Goal: Complete application form

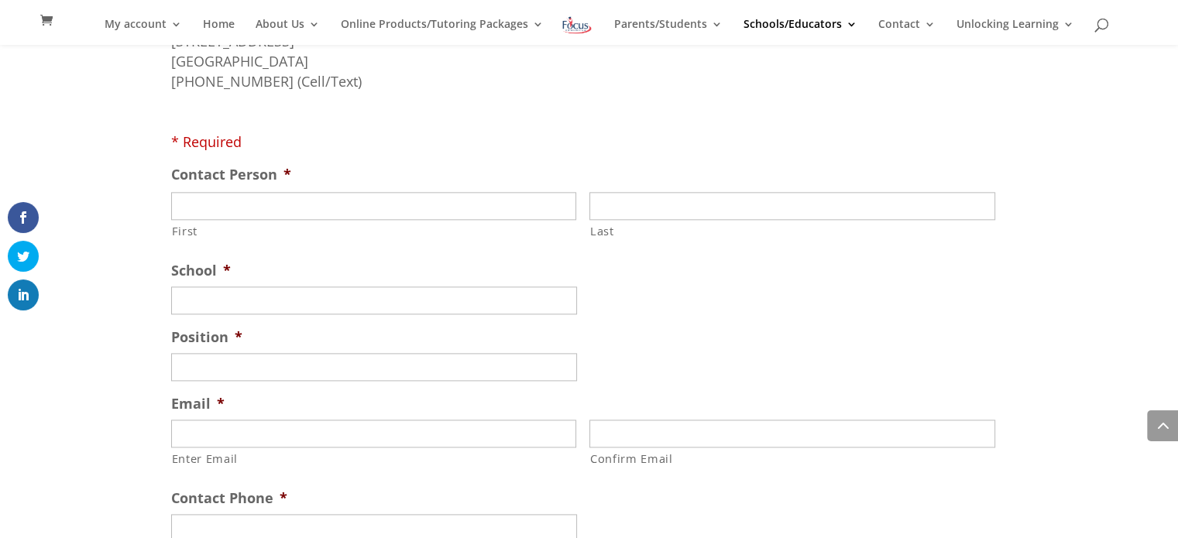
scroll to position [1906, 0]
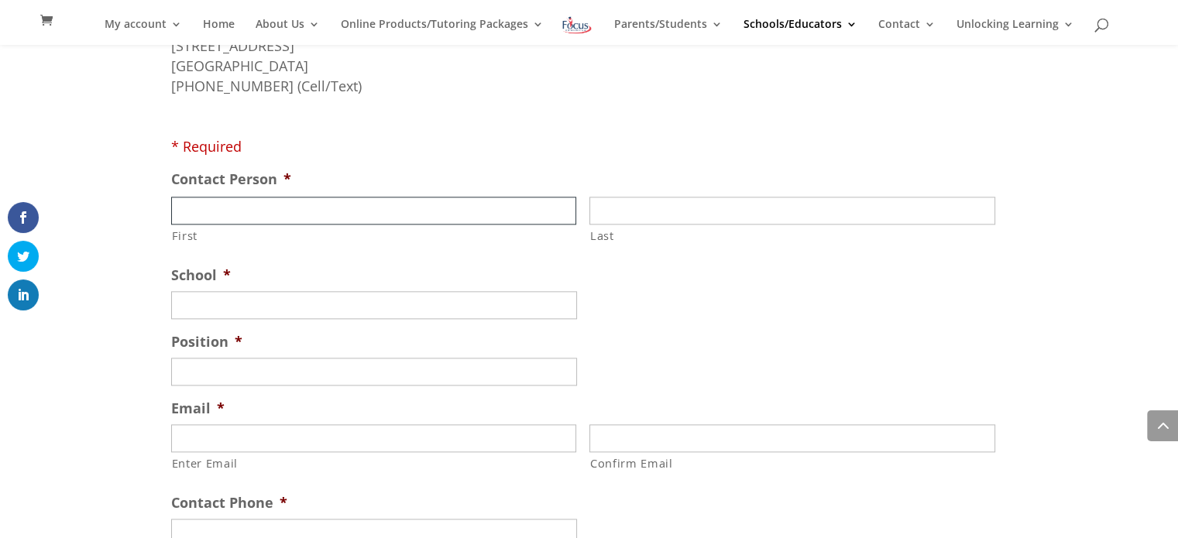
click at [384, 199] on input "First" at bounding box center [374, 211] width 406 height 28
type input "Amber"
type input "[PERSON_NAME]"
type input "[EMAIL_ADDRESS][DOMAIN_NAME]"
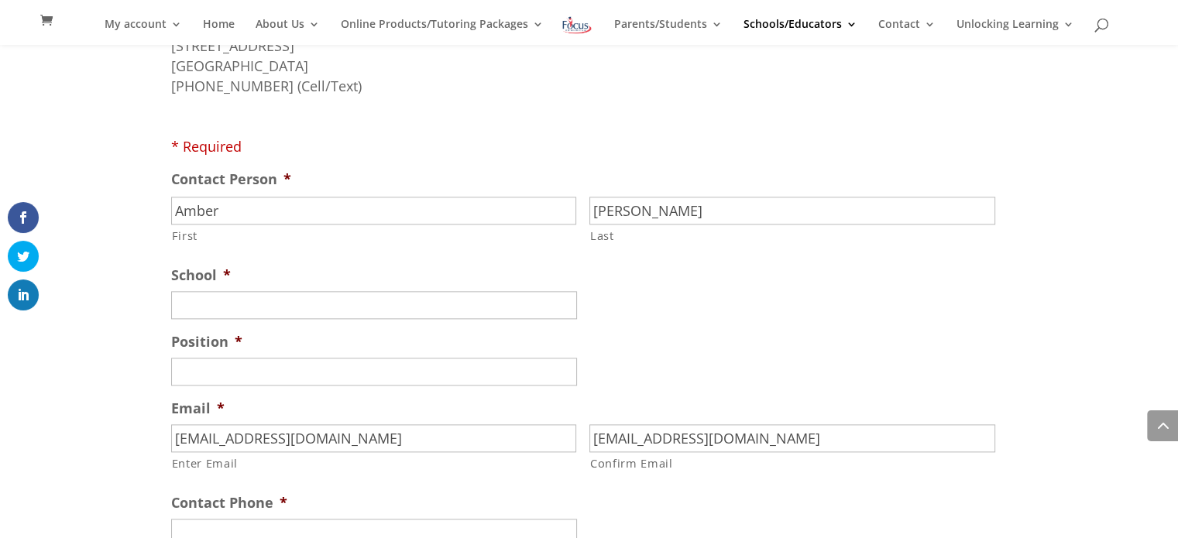
type input "11300 Dunn Road"
type input "Saint Louis"
type input "MO"
type input "63138"
select select "United States"
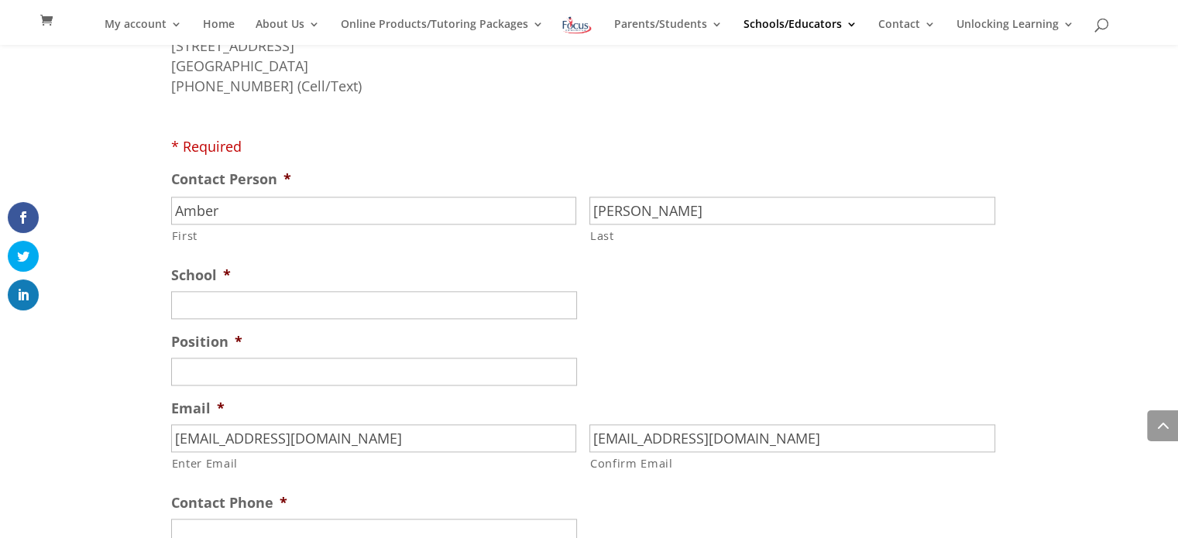
click at [328, 306] on input "School *" at bounding box center [374, 305] width 406 height 28
type input "Hazelwood East High School"
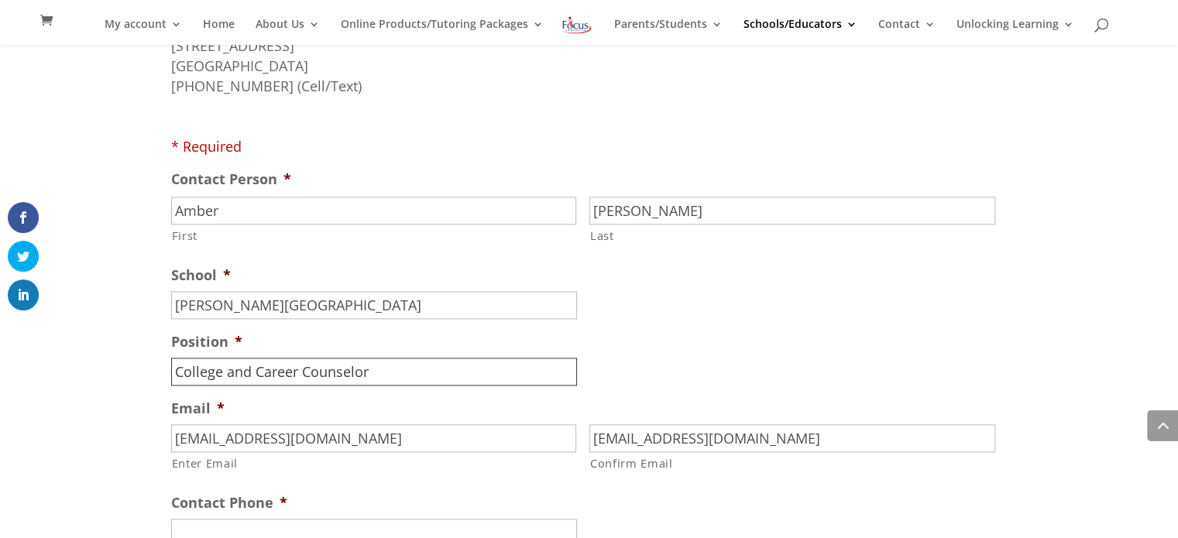
type input "College and Career Counselor"
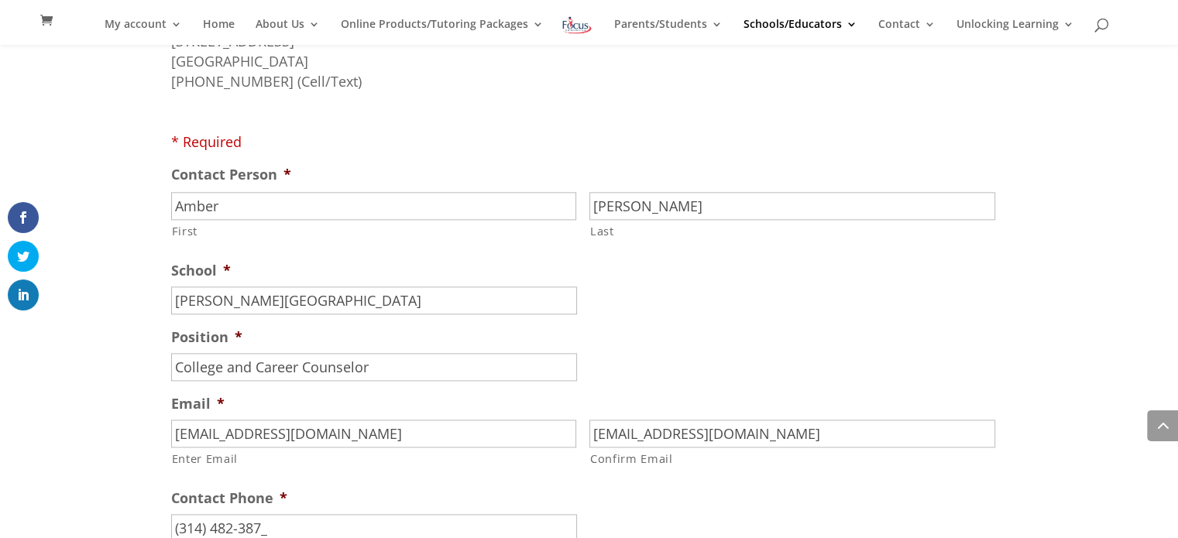
type input "(314) 482-3879"
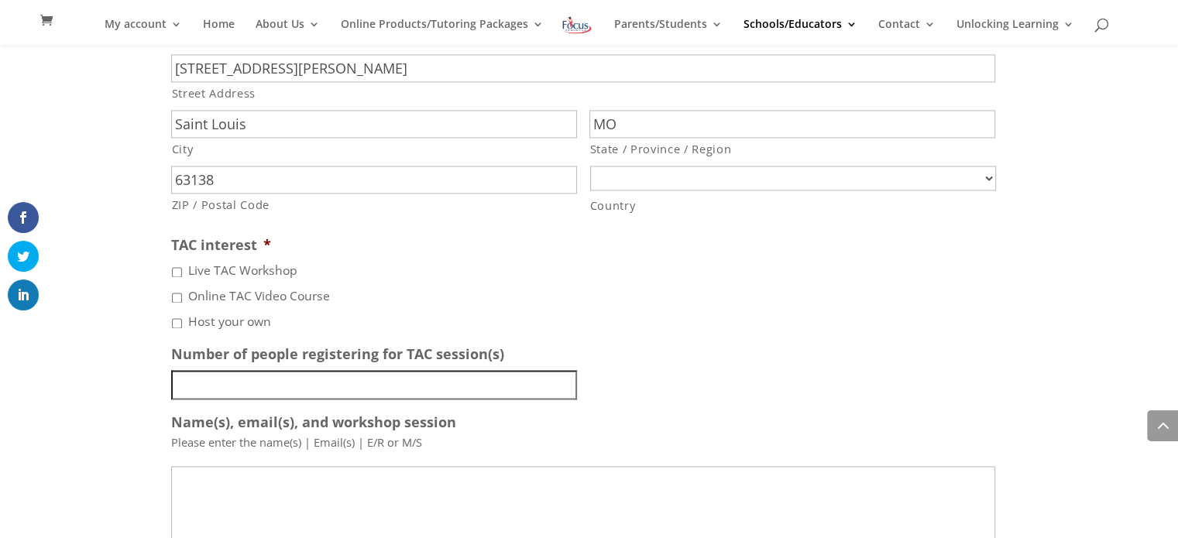
scroll to position [2441, 0]
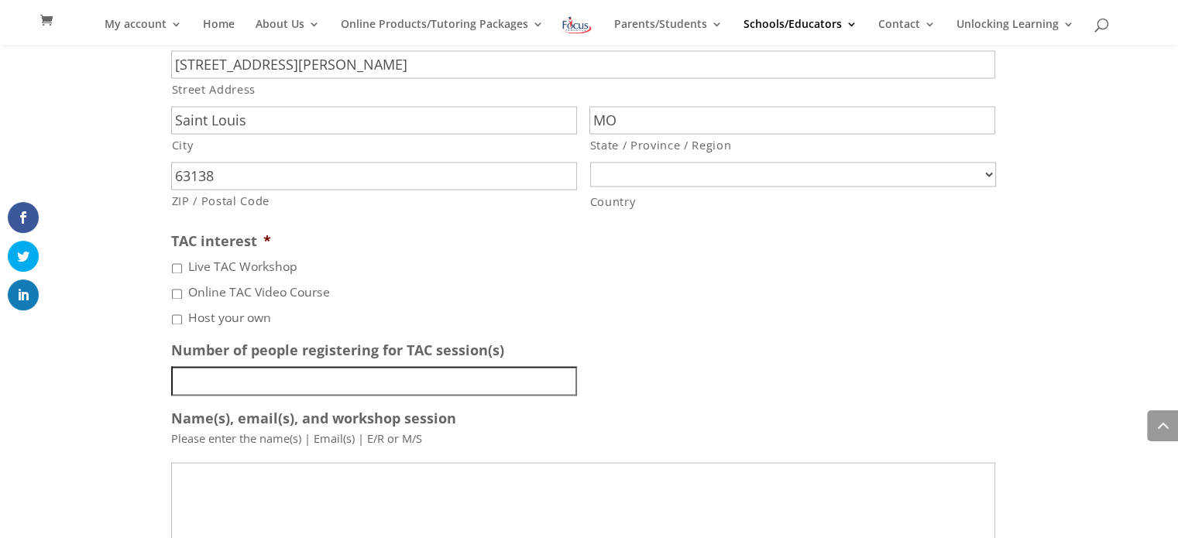
click at [192, 266] on label "Live TAC Workshop" at bounding box center [242, 267] width 109 height 19
click at [182, 266] on input "Live TAC Workshop" at bounding box center [177, 268] width 10 height 10
checkbox input "true"
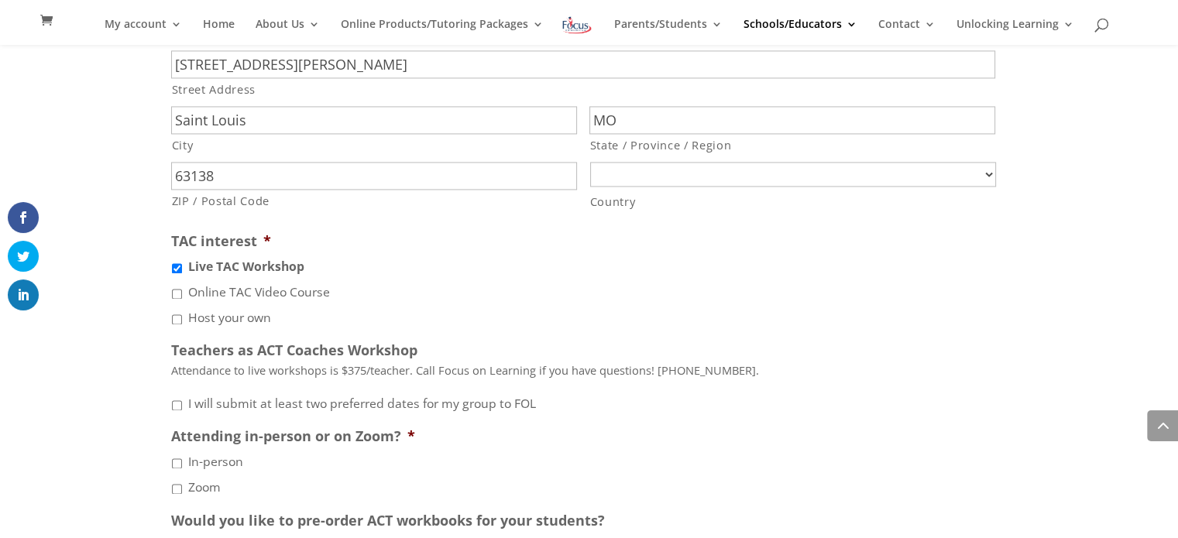
click at [183, 296] on li "Online TAC Video Course" at bounding box center [589, 292] width 836 height 19
click at [173, 291] on input "Online TAC Video Course" at bounding box center [177, 294] width 10 height 10
checkbox input "true"
click at [179, 319] on input "Host your own" at bounding box center [177, 319] width 10 height 10
checkbox input "true"
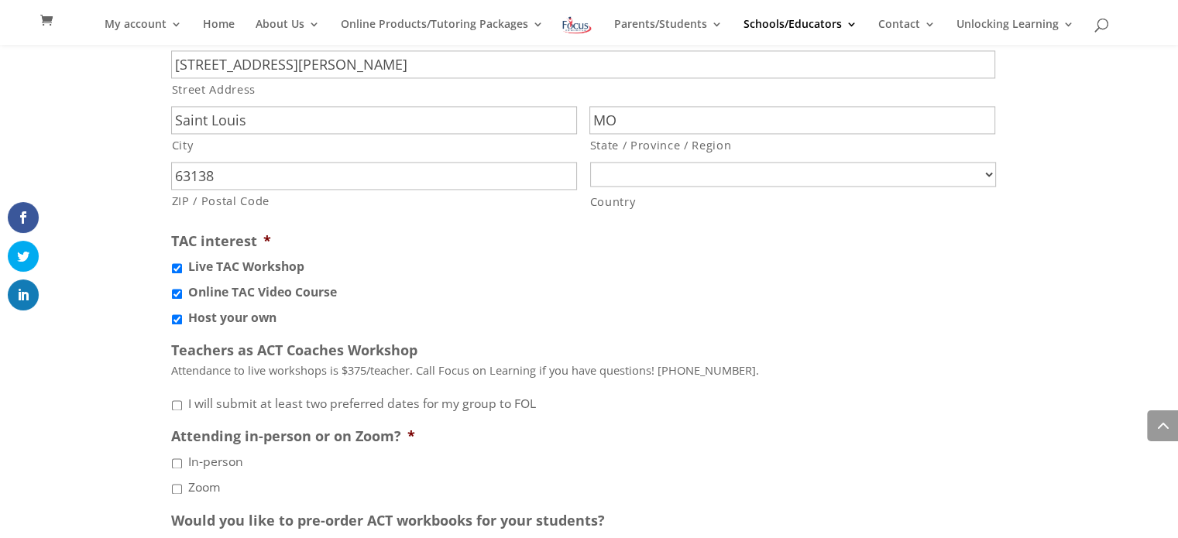
click at [177, 403] on input "I will submit at least two preferred dates for my group to FOL" at bounding box center [177, 405] width 10 height 10
checkbox input "true"
click at [173, 463] on input "In-person" at bounding box center [177, 464] width 10 height 10
checkbox input "true"
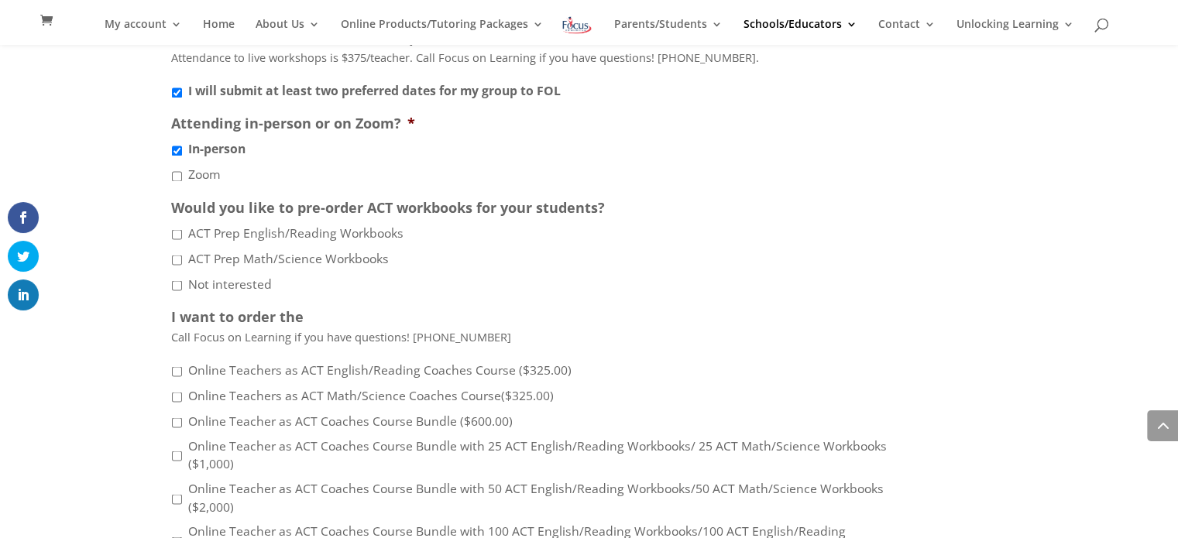
scroll to position [2759, 0]
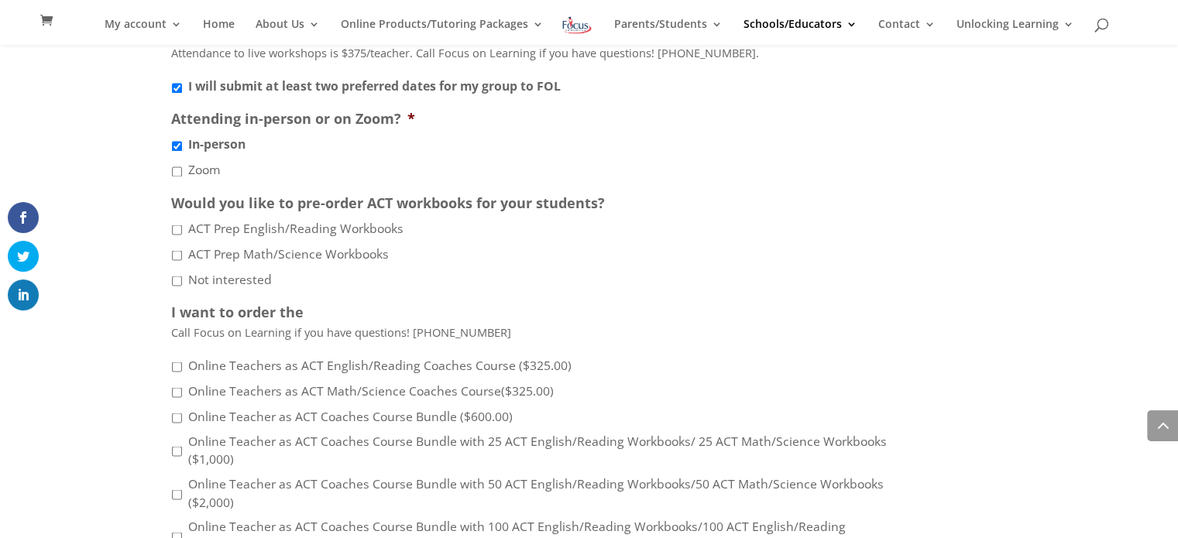
click at [178, 283] on input "Not interested" at bounding box center [177, 281] width 10 height 10
checkbox input "true"
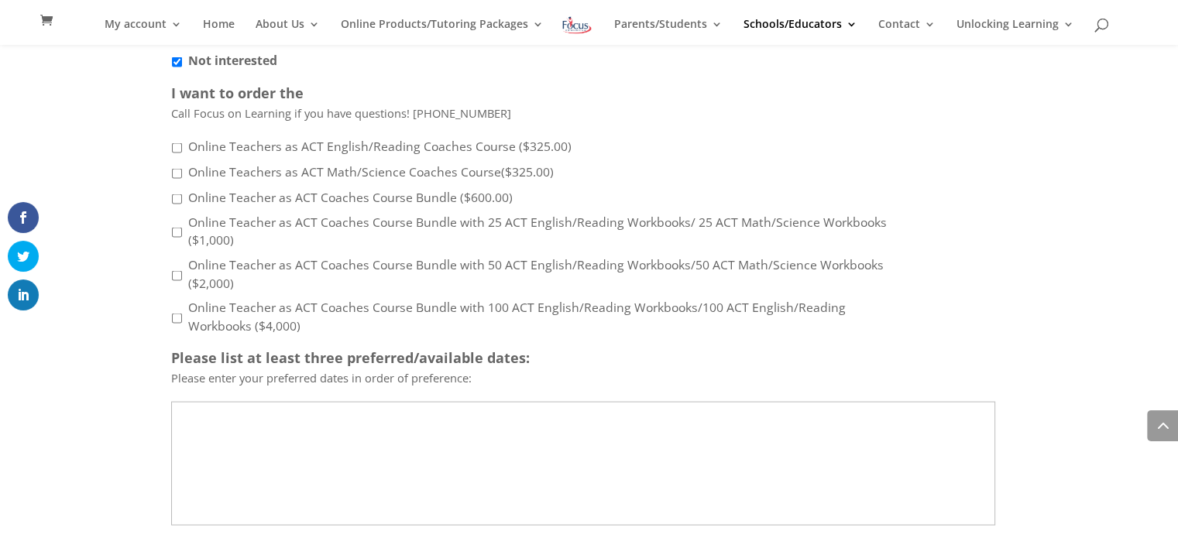
scroll to position [2972, 0]
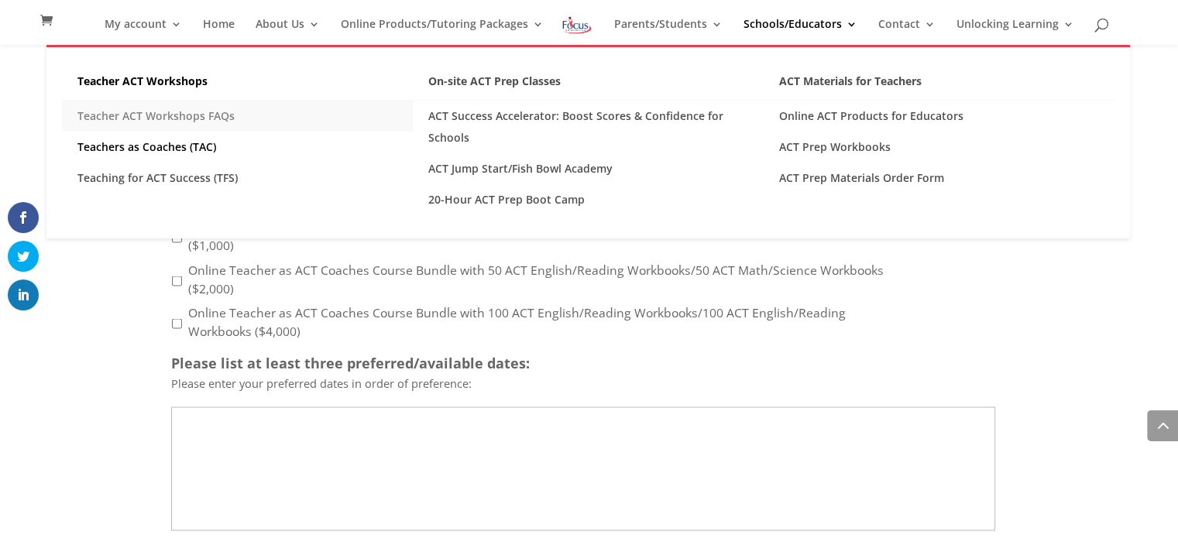
click at [120, 113] on link "Teacher ACT Workshops FAQs" at bounding box center [237, 116] width 351 height 31
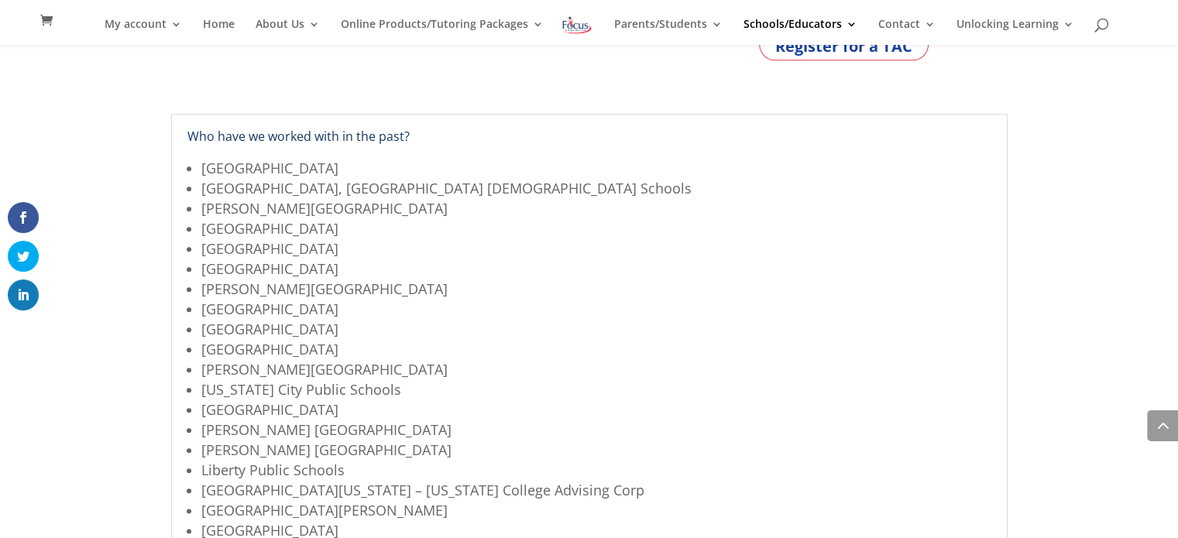
scroll to position [1613, 0]
